Goal: Task Accomplishment & Management: Manage account settings

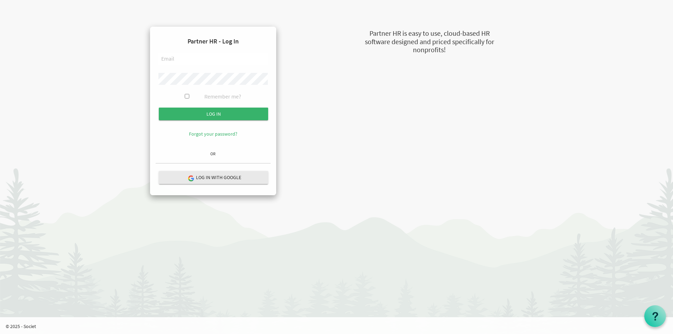
click at [169, 63] on input "text" at bounding box center [212, 59] width 109 height 12
click at [193, 58] on input "text" at bounding box center [212, 59] width 109 height 12
type input "sophia@newcircles.ca"
click at [159, 108] on input "Log in" at bounding box center [213, 114] width 109 height 13
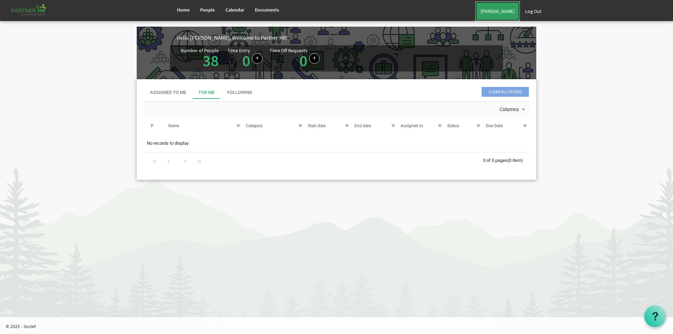
click at [494, 12] on link "[PERSON_NAME]" at bounding box center [497, 11] width 45 height 20
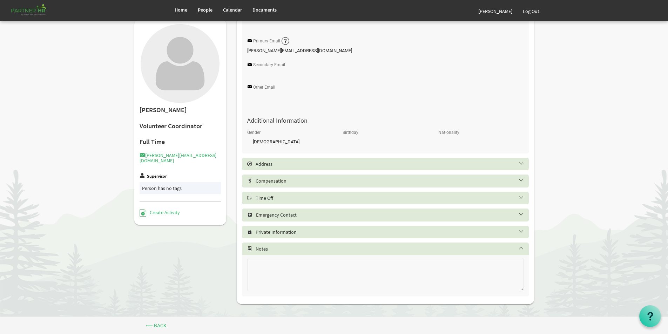
scroll to position [146, 0]
click at [285, 200] on h5 "Time Off" at bounding box center [390, 197] width 287 height 6
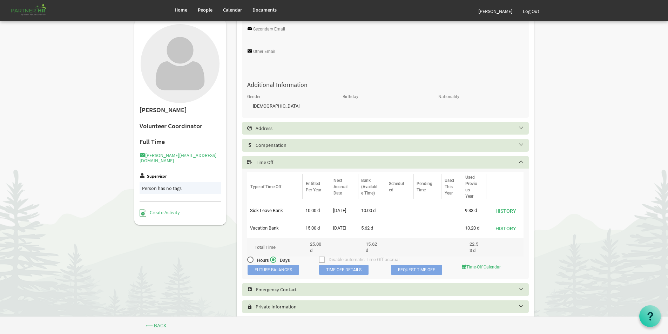
scroll to position [181, 0]
drag, startPoint x: 362, startPoint y: 213, endPoint x: 639, endPoint y: 185, distance: 279.1
click at [639, 185] on body "Home People Calendar" at bounding box center [334, 106] width 668 height 574
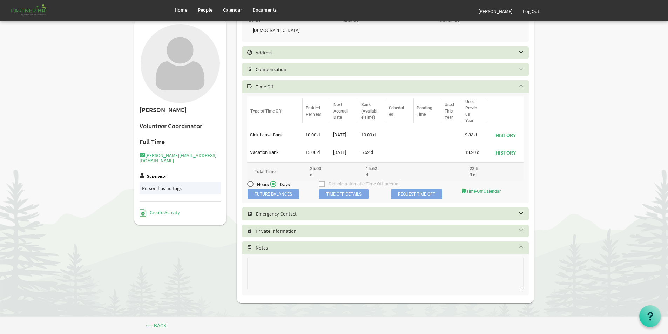
scroll to position [221, 0]
